Goal: Check status: Check status

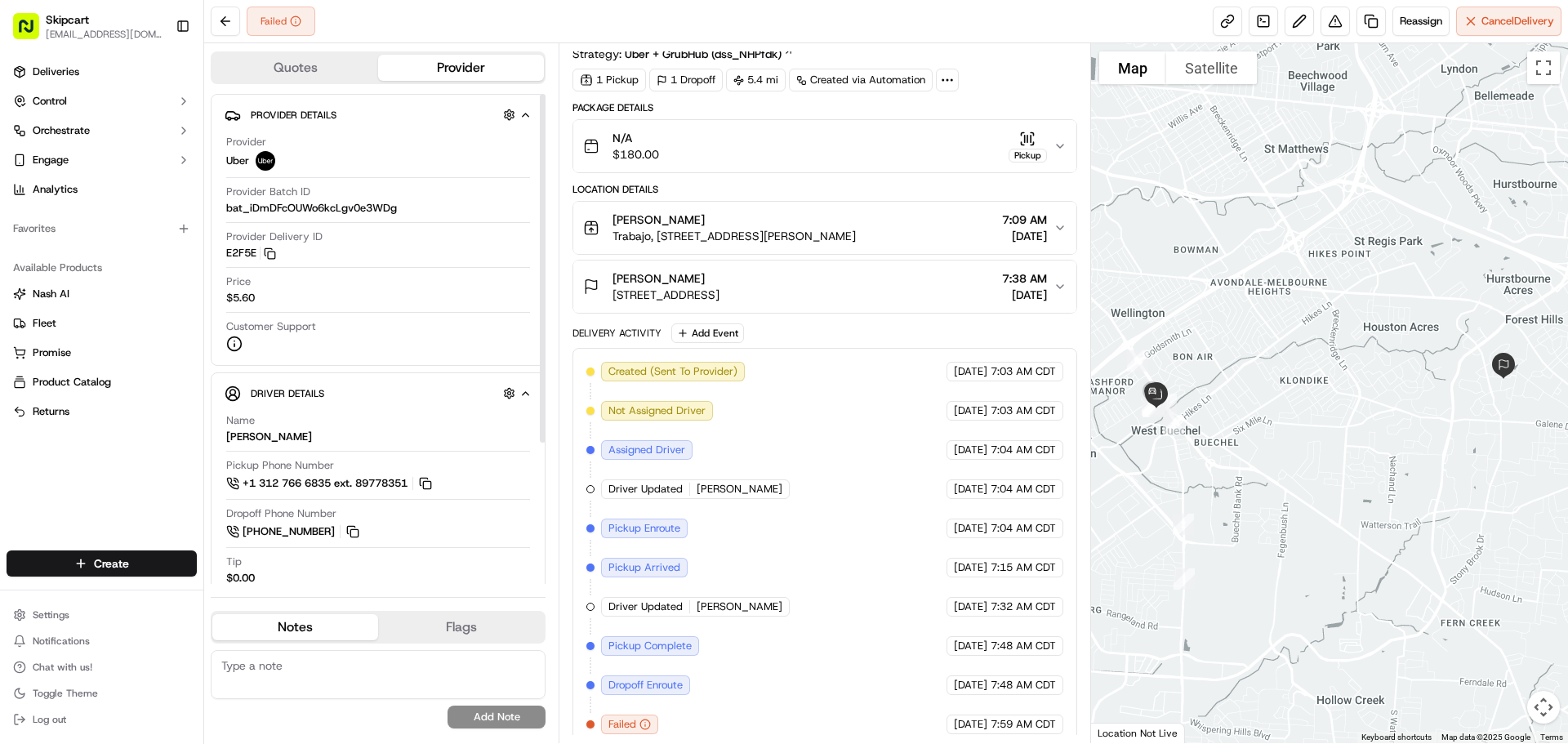
scroll to position [58, 0]
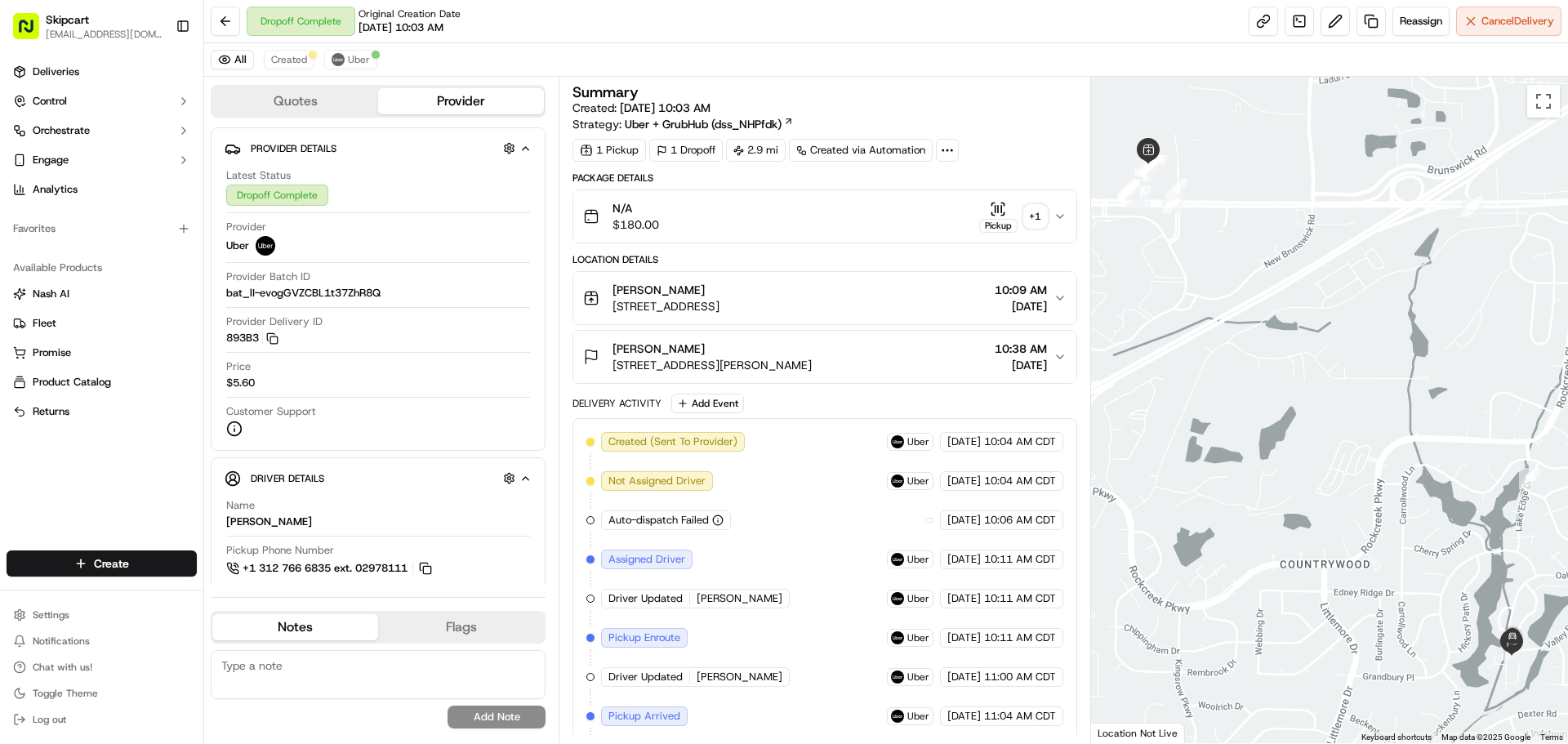
scroll to position [201, 0]
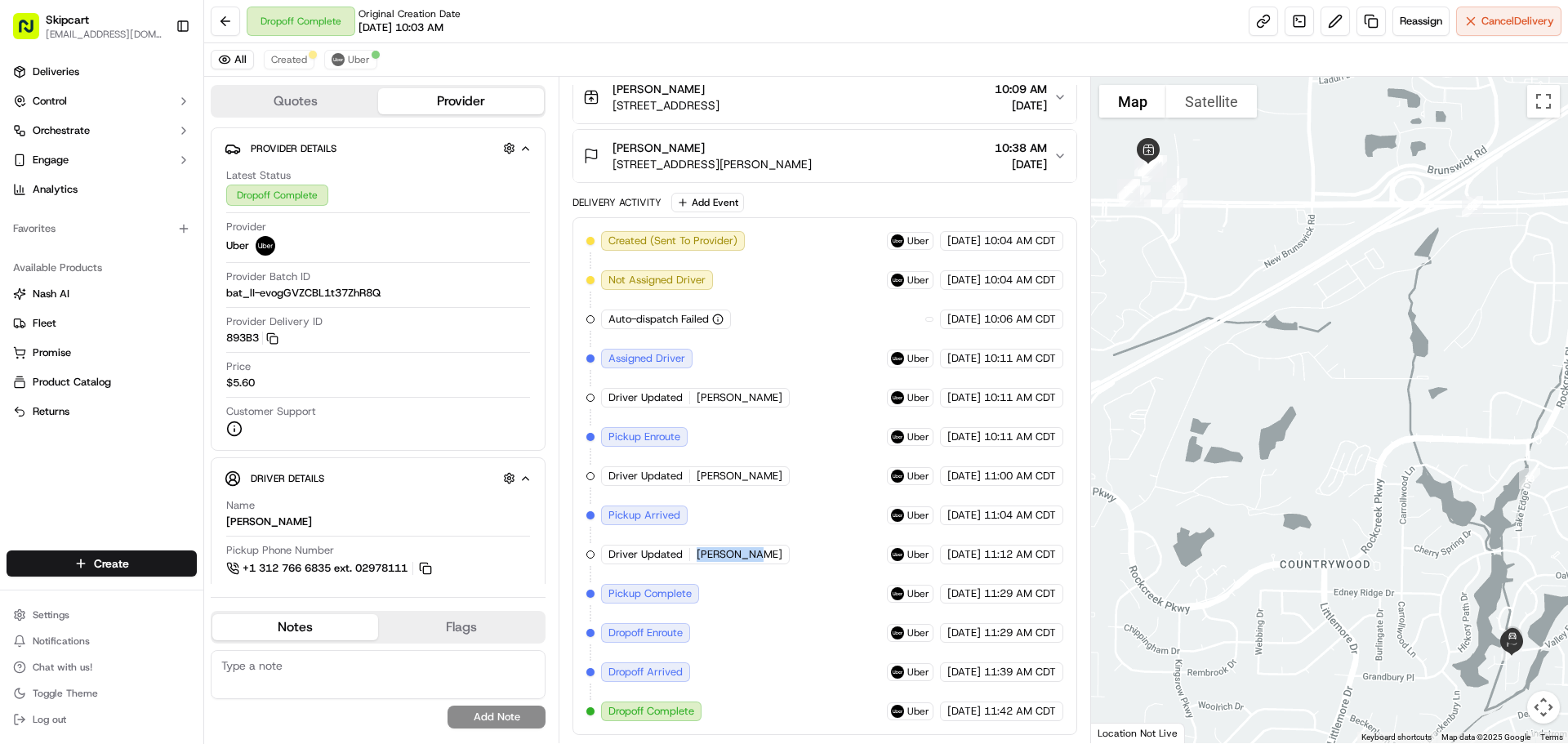
drag, startPoint x: 688, startPoint y: 560, endPoint x: 776, endPoint y: 558, distance: 88.0
click at [776, 558] on div "Created (Sent To Provider) Uber 09/16/2025 10:04 AM CDT Not Assigned Driver Ube…" at bounding box center [824, 476] width 476 height 490
